Goal: Task Accomplishment & Management: Use online tool/utility

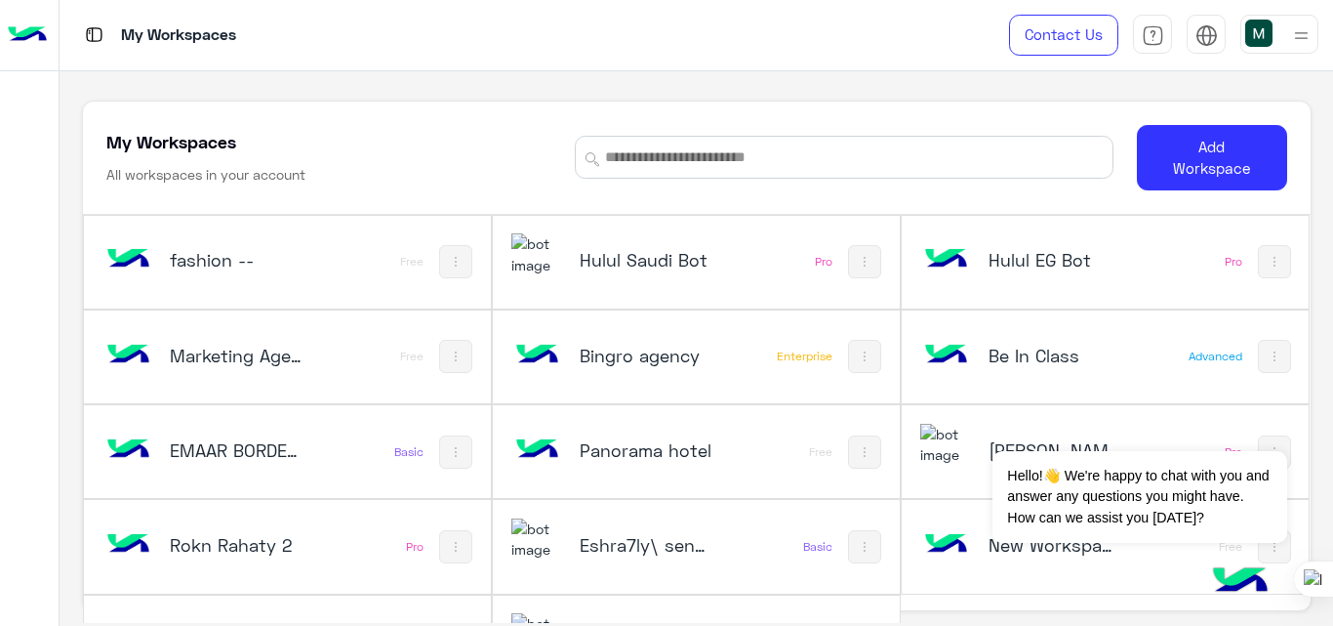
scroll to position [7, 0]
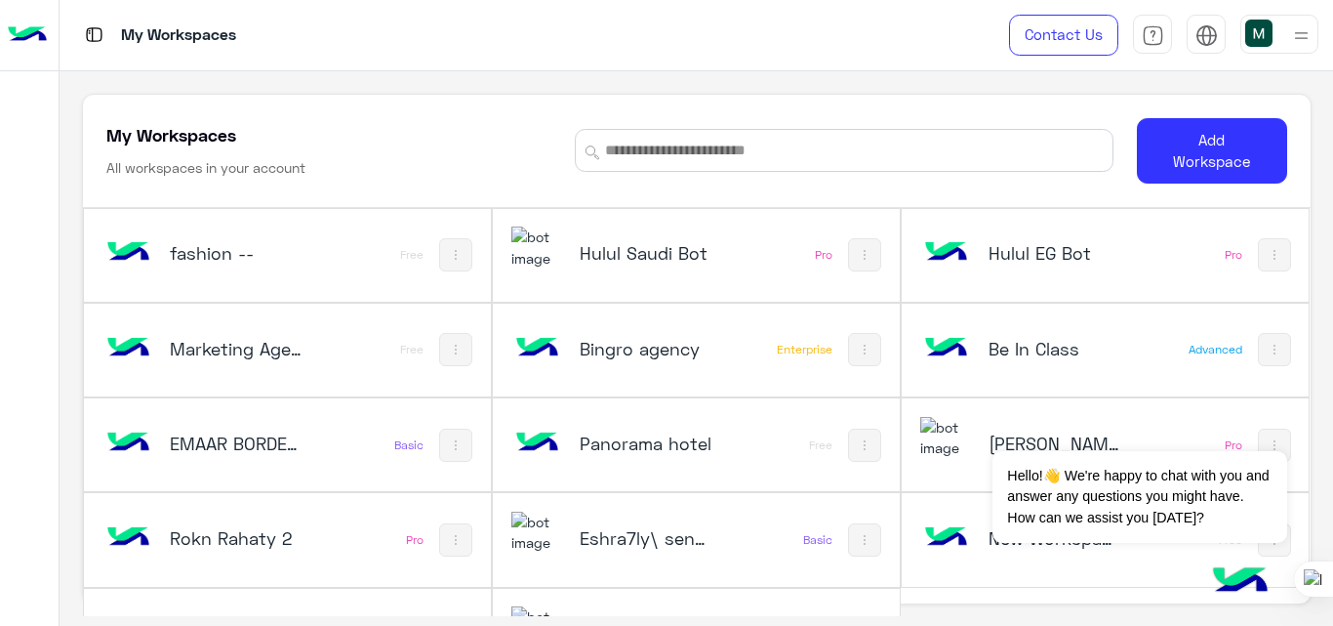
click at [373, 125] on div "My Workspaces All workspaces in your account" at bounding box center [328, 150] width 445 height 55
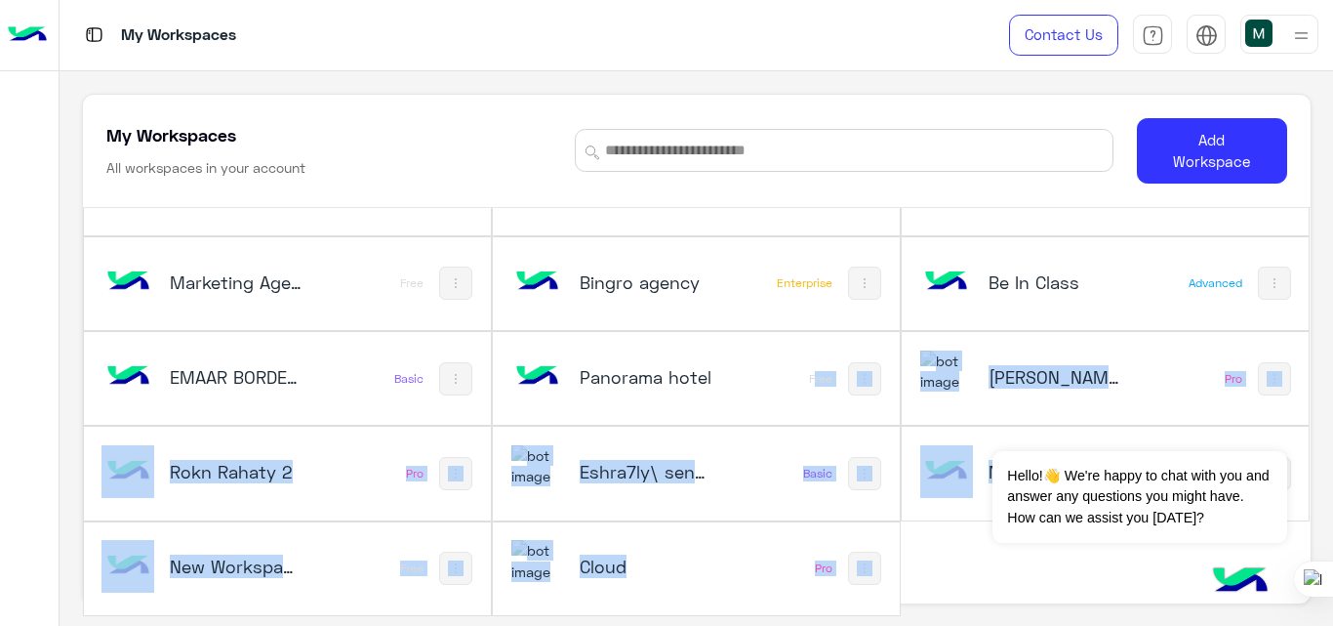
drag, startPoint x: 792, startPoint y: 332, endPoint x: 863, endPoint y: 580, distance: 257.6
click at [863, 580] on div "fashion -- Free Hulul Saudi Bot Pro Hulul EG Bot Pro Marketing Agency_copy_1 Fr…" at bounding box center [697, 378] width 1228 height 474
click at [945, 551] on div "fashion -- Free Hulul Saudi Bot Pro Hulul EG Bot Pro Marketing Agency_copy_1 Fr…" at bounding box center [697, 378] width 1228 height 474
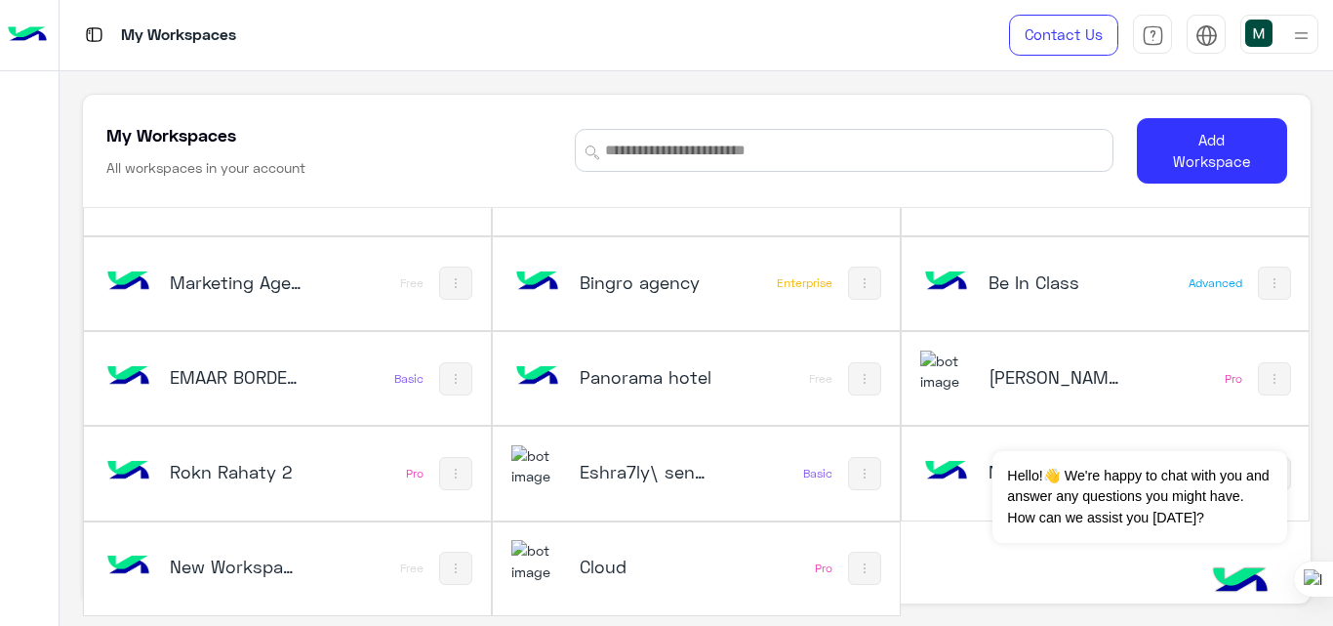
scroll to position [0, 0]
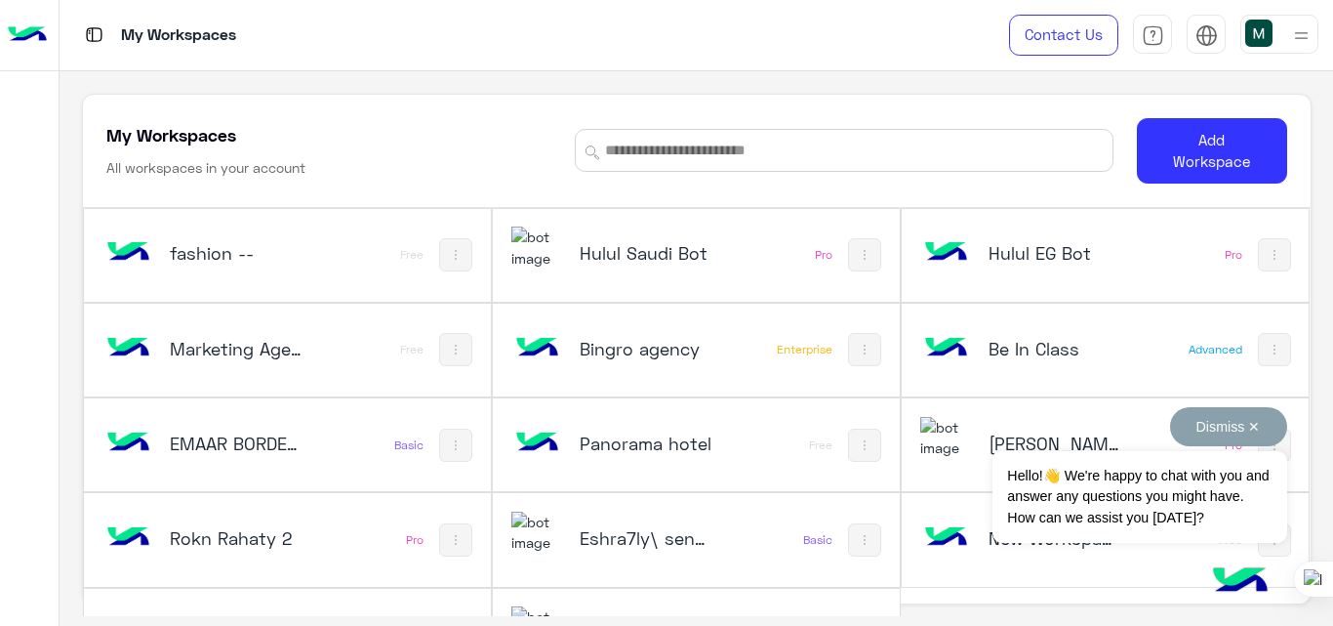
click at [1256, 425] on button "Dismiss ✕" at bounding box center [1228, 426] width 117 height 39
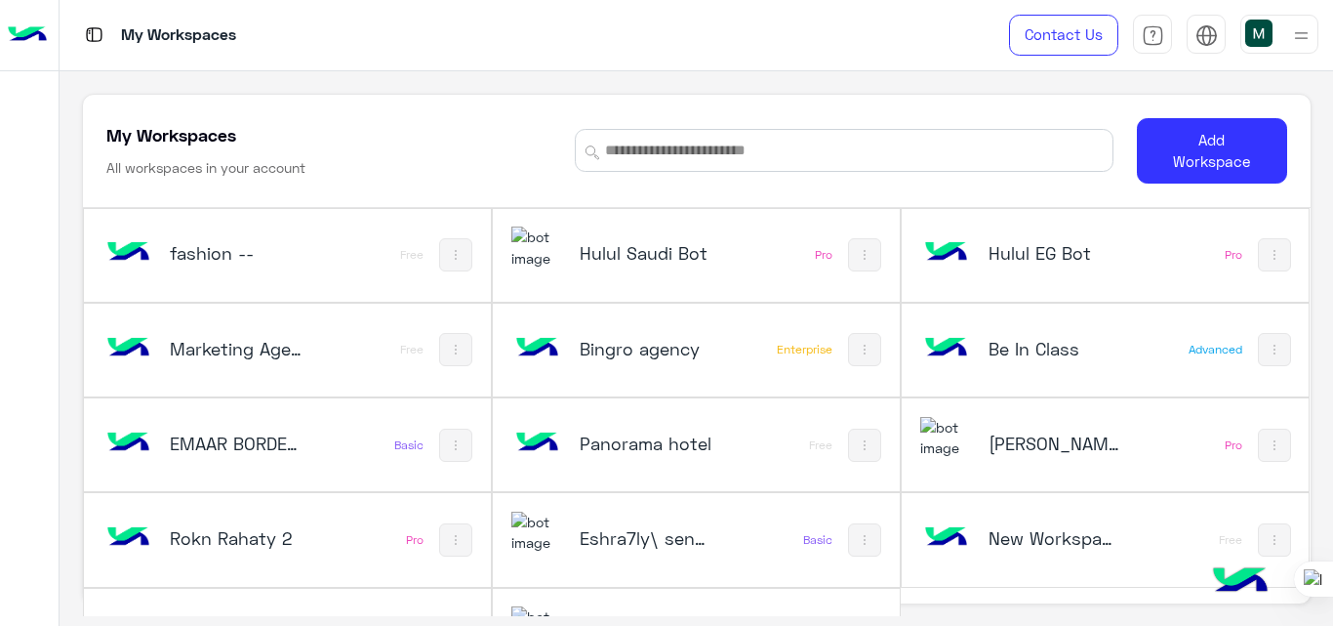
click at [1027, 253] on h5 "Hulul EG Bot" at bounding box center [1056, 252] width 134 height 23
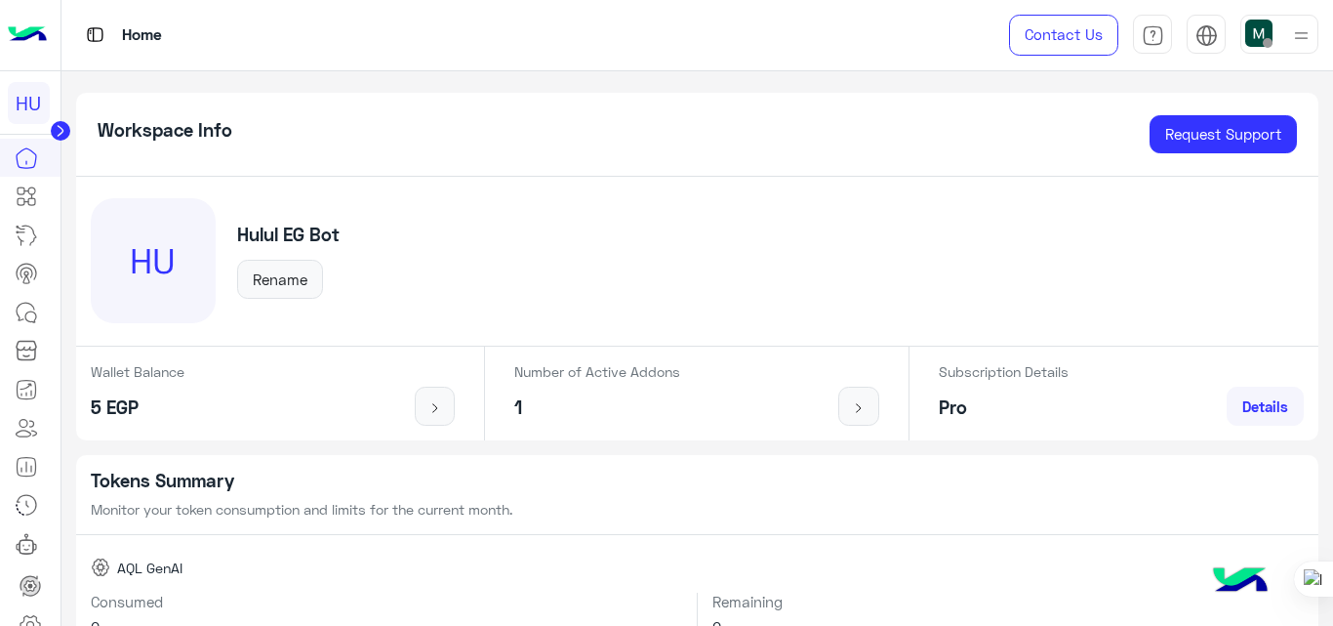
click at [22, 25] on img at bounding box center [27, 35] width 39 height 41
